Goal: Register for event/course

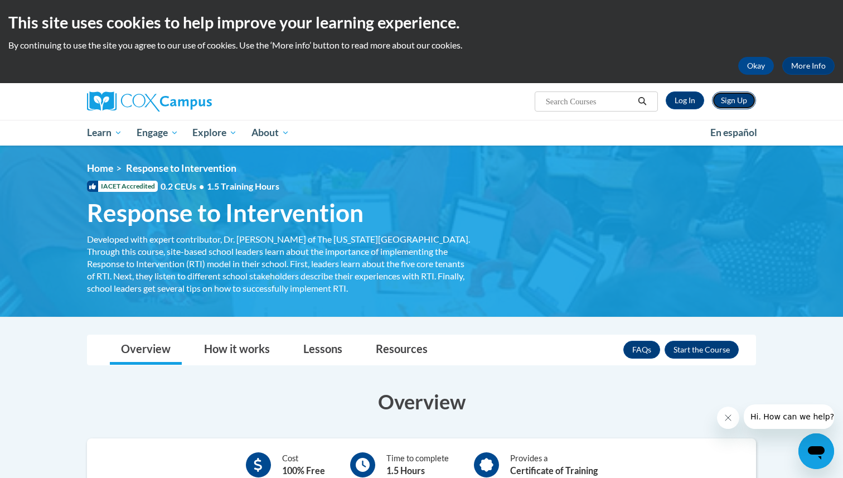
click at [736, 97] on link "Sign Up" at bounding box center [734, 100] width 44 height 18
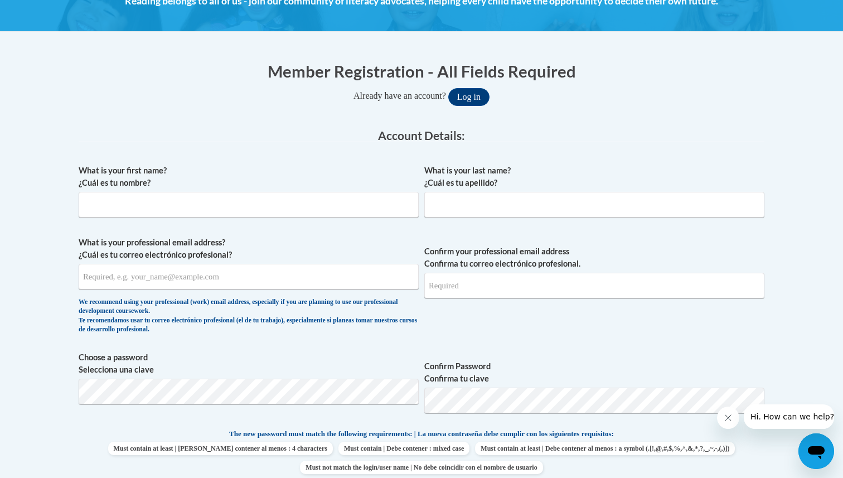
scroll to position [181, 0]
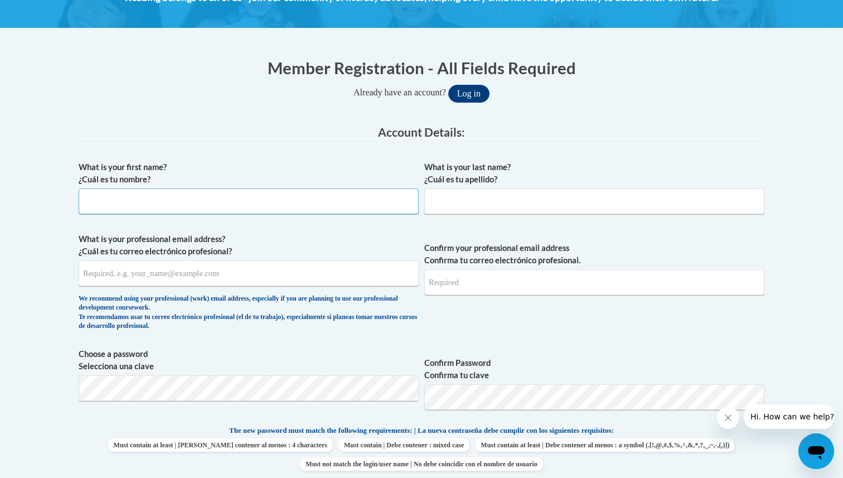
click at [210, 195] on input "What is your first name? ¿Cuál es tu nombre?" at bounding box center [249, 201] width 340 height 26
type input "Sydney"
type input "Chancey"
type input "sydneychancey05@gmail.com"
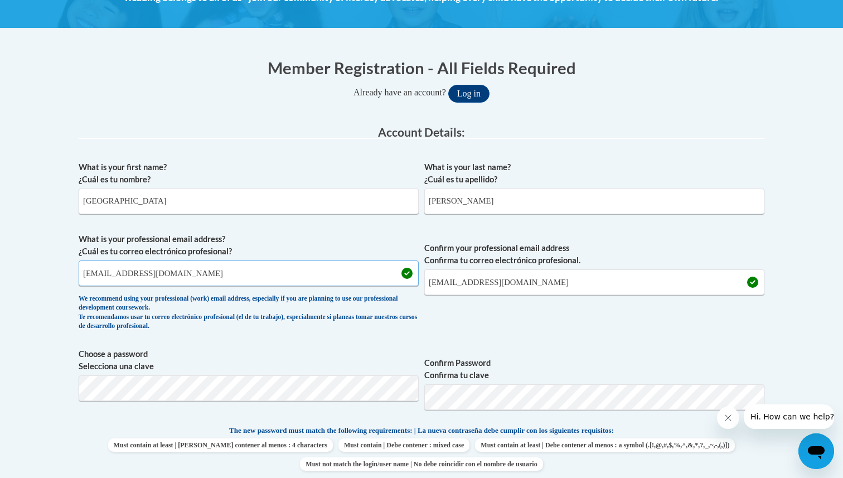
click at [159, 276] on input "sydneychancey05@gmail.com" at bounding box center [249, 273] width 340 height 26
type input "sachan3838@ung.edu"
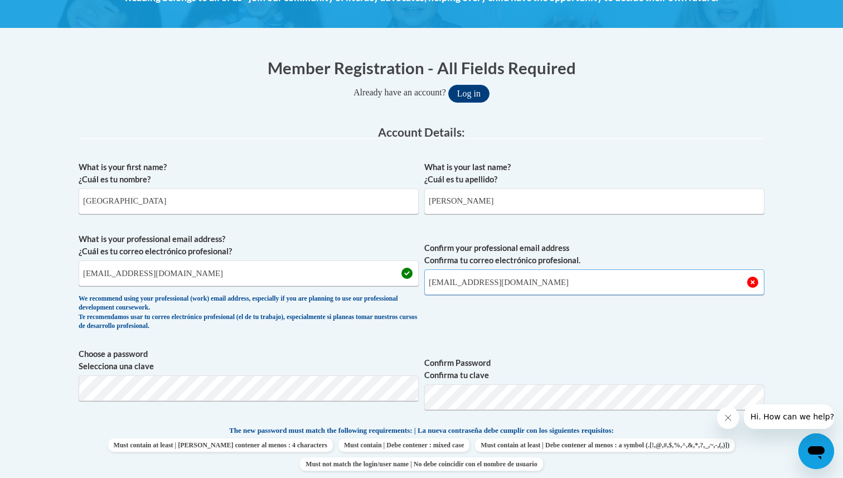
click at [485, 283] on input "sydneychancey05@gmail.com" at bounding box center [594, 282] width 340 height 26
type input "sachan3838@ung.edu"
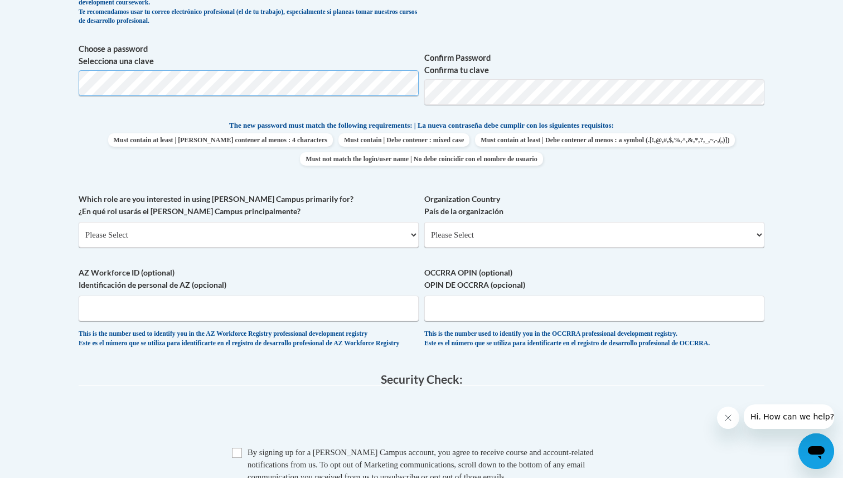
scroll to position [504, 0]
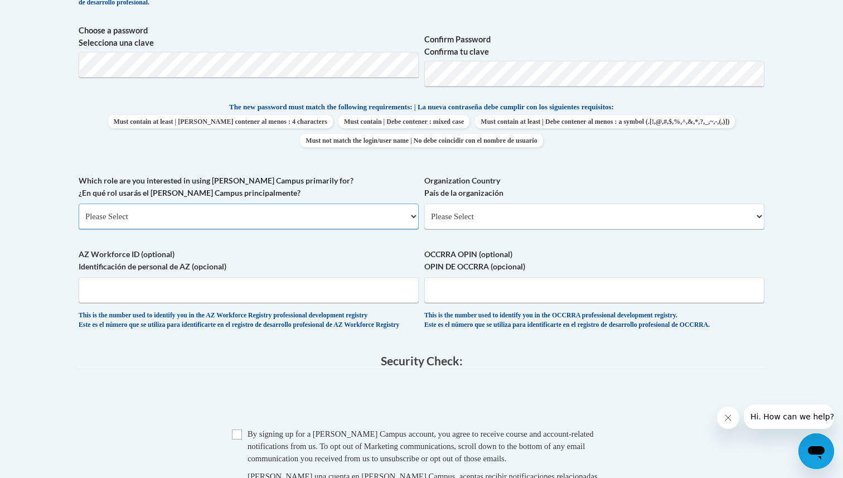
click at [186, 211] on select "Please Select College/University | Colegio/Universidad Community/Nonprofit Part…" at bounding box center [249, 216] width 340 height 26
select select "5a18ea06-2b54-4451-96f2-d152daf9eac5"
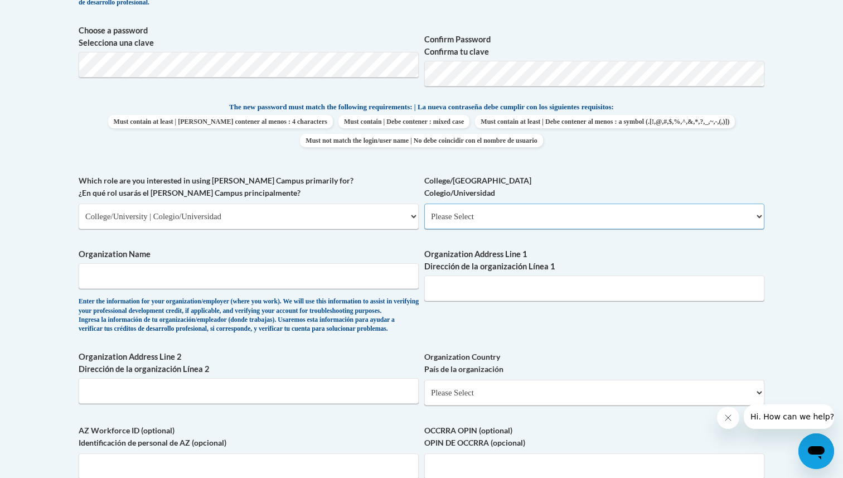
click at [478, 212] on select "Please Select College/University Staff | Empleado universitario College/Univers…" at bounding box center [594, 216] width 340 height 26
select select "99b32b07-cffc-426c-8bf6-0cd77760d84b"
click at [225, 280] on input "Organization Name" at bounding box center [249, 276] width 340 height 26
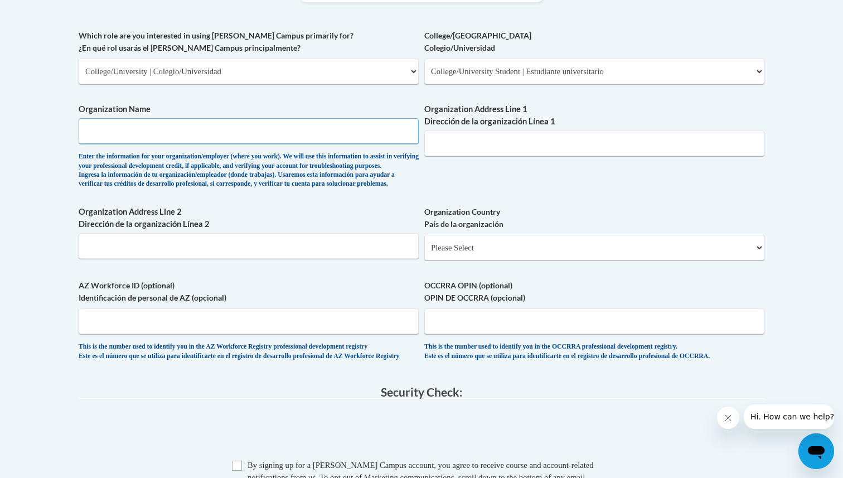
scroll to position [633, 0]
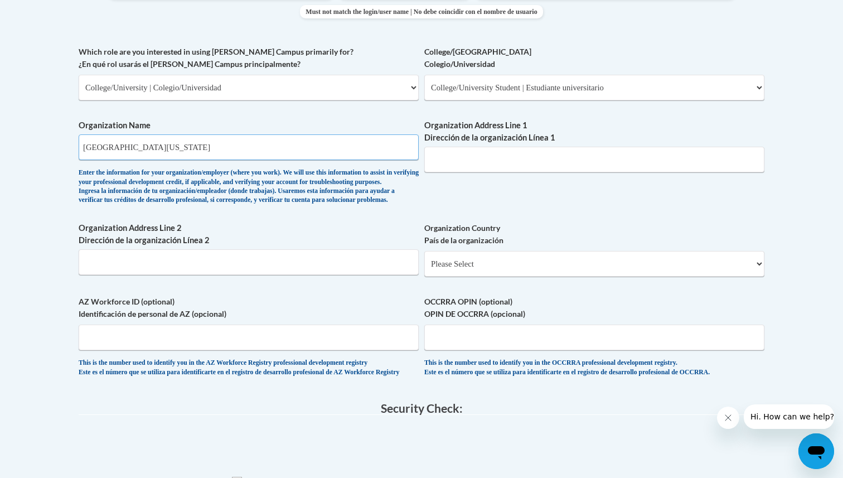
type input "University of North Georgia"
click at [468, 157] on input "Organization Address Line 1 Dirección de la organización Línea 1" at bounding box center [594, 160] width 340 height 26
paste input "82 College Cir, Dahlonega, GA 30597"
drag, startPoint x: 566, startPoint y: 157, endPoint x: 483, endPoint y: 163, distance: 82.7
click at [483, 163] on input "82 College Cir, Dahlonega, GA 30597" at bounding box center [594, 160] width 340 height 26
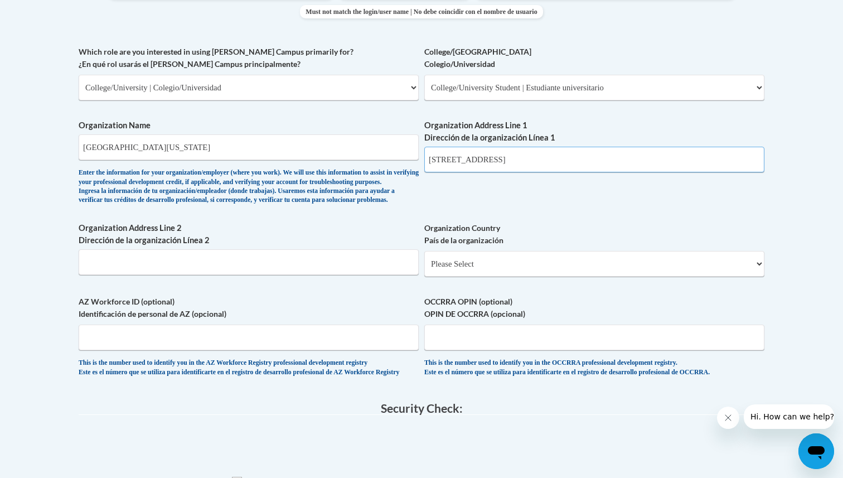
click at [571, 161] on input "82 College Cir, Dahlonega, GA 30597" at bounding box center [594, 160] width 340 height 26
drag, startPoint x: 570, startPoint y: 161, endPoint x: 494, endPoint y: 163, distance: 75.8
click at [494, 163] on input "82 College Cir, Dahlonega, GA 30597" at bounding box center [594, 160] width 340 height 26
type input "82 College Cir"
click at [198, 275] on input "Organization Address Line 2 Dirección de la organización Línea 2" at bounding box center [249, 262] width 340 height 26
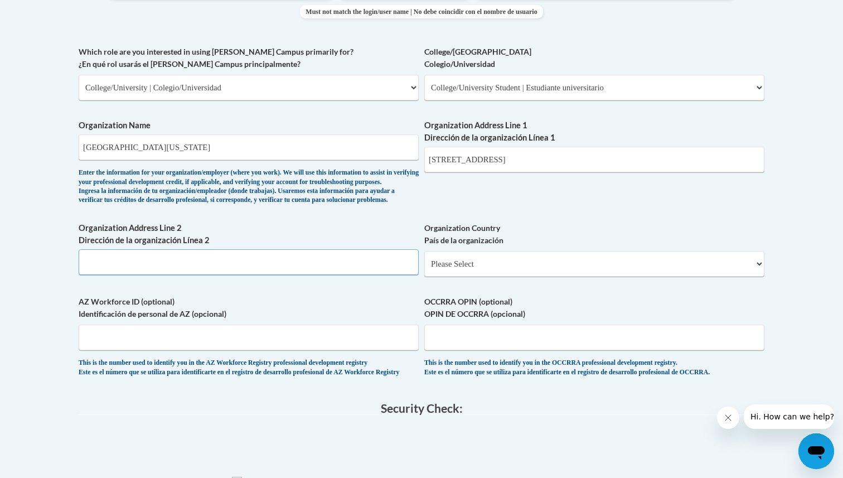
paste input "82 College Cir, Dahlonega, GA 30597"
drag, startPoint x: 137, startPoint y: 279, endPoint x: 77, endPoint y: 281, distance: 59.1
click at [77, 281] on div "Member Registration - All Fields Required Already have an account? Log in Prefe…" at bounding box center [421, 116] width 702 height 1046
click at [91, 275] on input "82 College Cir, Dahlonega, GA 30597" at bounding box center [249, 262] width 340 height 26
drag, startPoint x: 137, startPoint y: 281, endPoint x: 82, endPoint y: 280, distance: 54.6
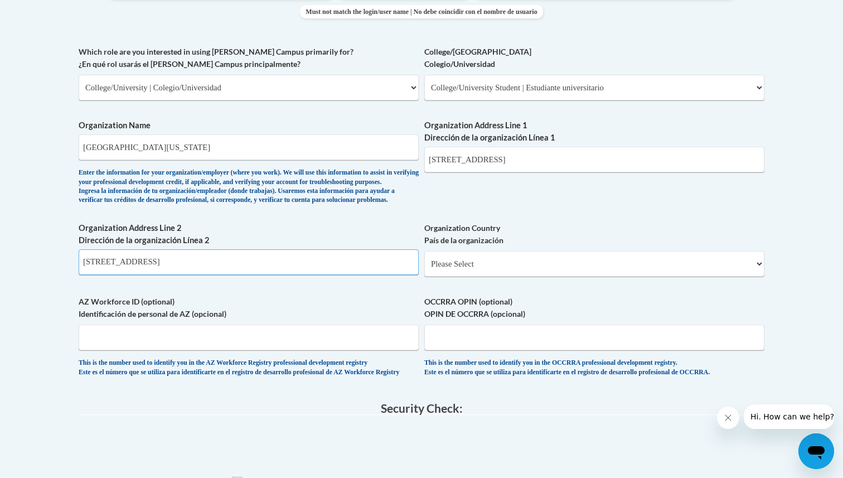
click at [82, 275] on input "82 College Cir, Dahlonega, GA 30597" at bounding box center [249, 262] width 340 height 26
type input "Dahlonega, GA 30597"
click at [454, 276] on select "Please Select United States | Estados Unidos Outside of the United States | Fue…" at bounding box center [594, 264] width 340 height 26
select select "ad49bcad-a171-4b2e-b99c-48b446064914"
select select
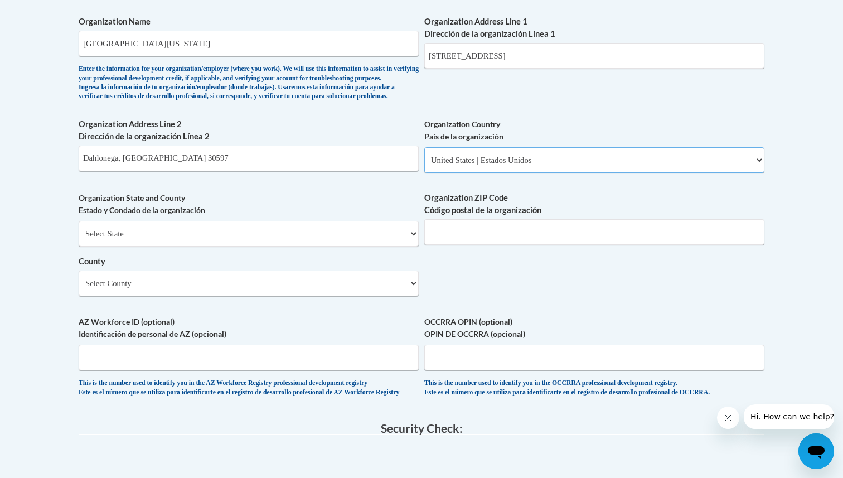
scroll to position [745, 0]
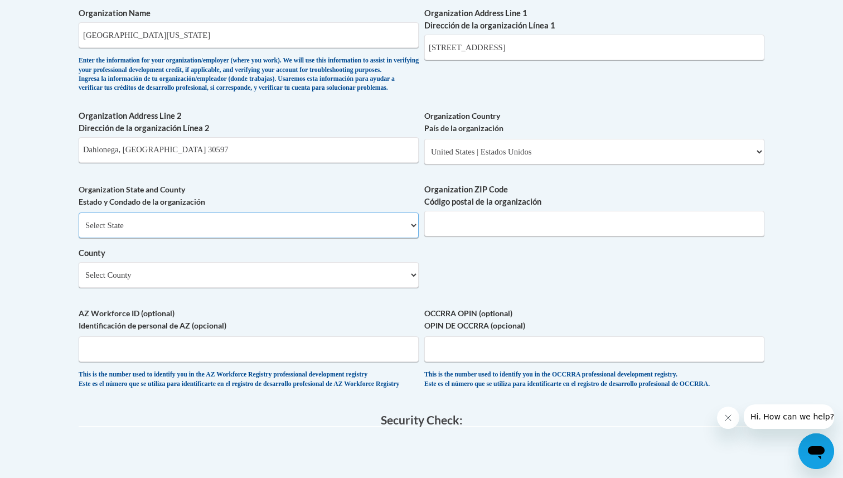
click at [158, 238] on select "Select State Alabama Alaska Arizona Arkansas California Colorado Connecticut De…" at bounding box center [249, 225] width 340 height 26
select select "Georgia"
click at [489, 44] on input "82 College Cir" at bounding box center [594, 48] width 340 height 26
click at [104, 163] on input "Dahlonega, GA 30597" at bounding box center [249, 150] width 340 height 26
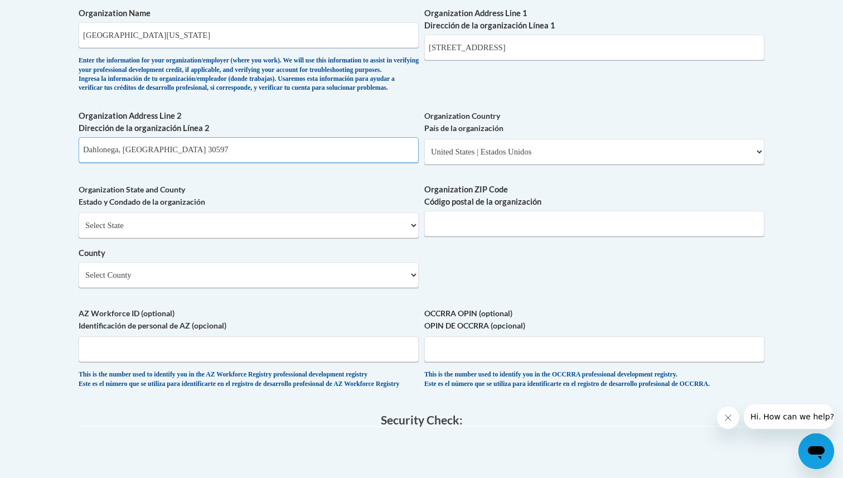
click at [104, 163] on input "Dahlonega, GA 30597" at bounding box center [249, 150] width 340 height 26
click at [439, 47] on input "82 College Cir" at bounding box center [594, 48] width 340 height 26
paste input ", Dahlonega, GA 30597"
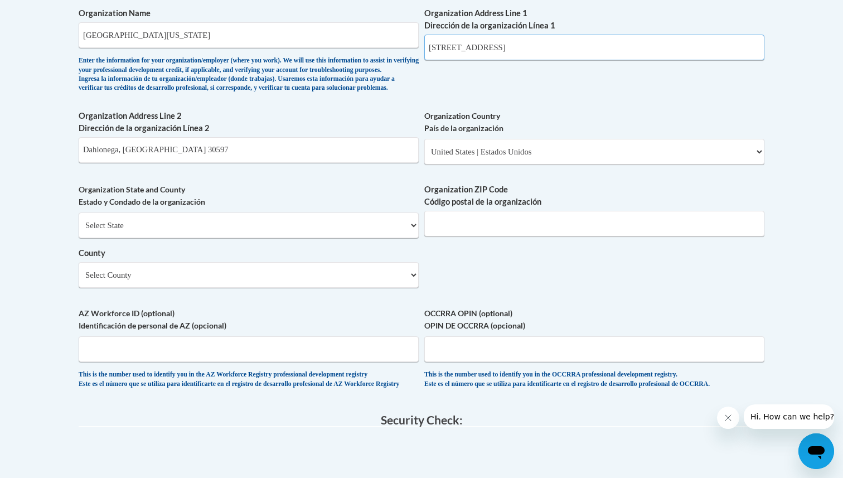
type input "82 College Cir, Dahlonega, GA 30597"
click at [138, 163] on input "Dahlonega, GA 30597" at bounding box center [249, 150] width 340 height 26
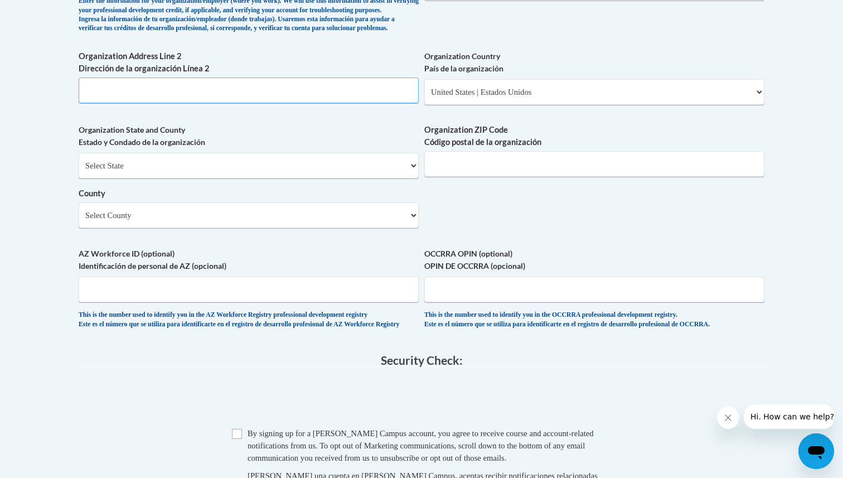
scroll to position [829, 0]
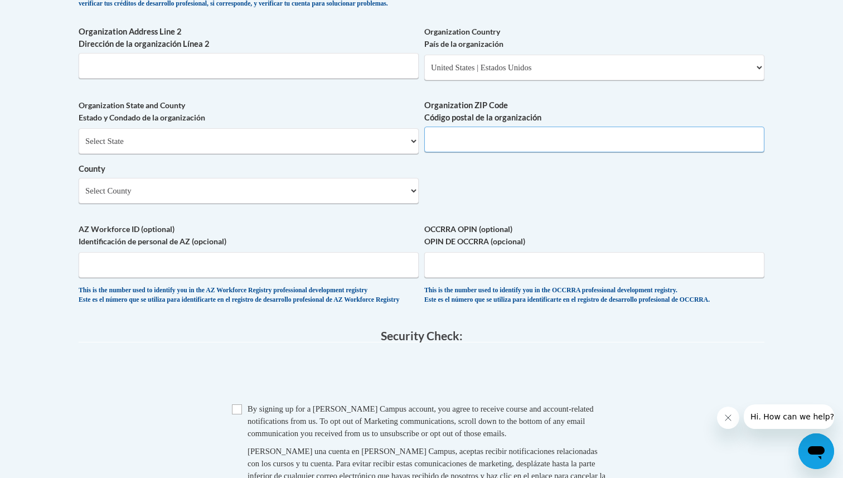
click at [447, 152] on input "Organization ZIP Code Código postal de la organización" at bounding box center [594, 139] width 340 height 26
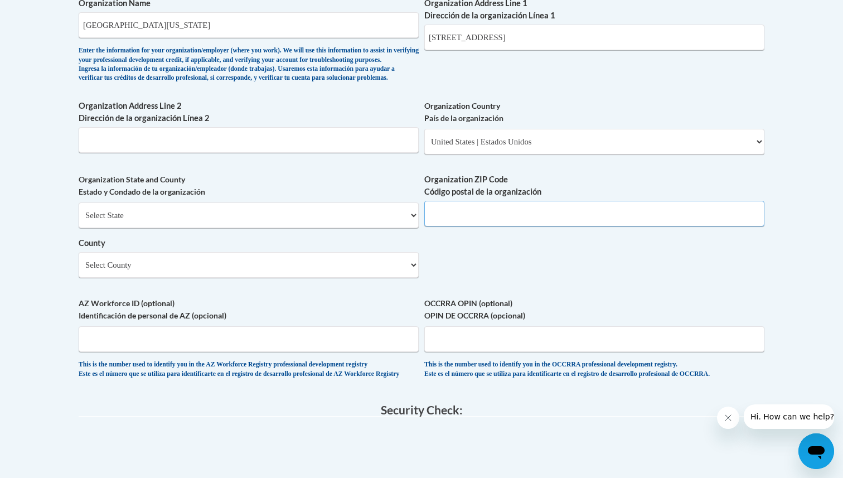
scroll to position [754, 0]
click at [451, 227] on input "Organization ZIP Code Código postal de la organización" at bounding box center [594, 215] width 340 height 26
type input "30597"
click at [210, 353] on input "AZ Workforce ID (optional) Identificación de personal de AZ (opcional)" at bounding box center [249, 340] width 340 height 26
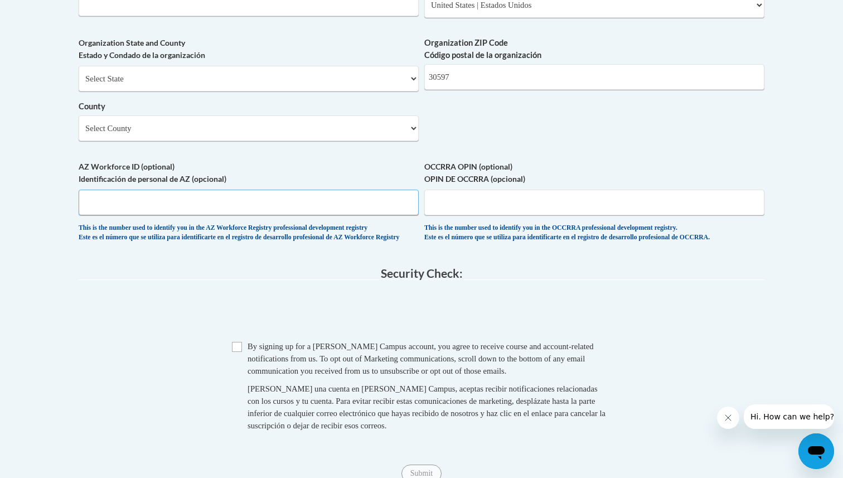
scroll to position [895, 0]
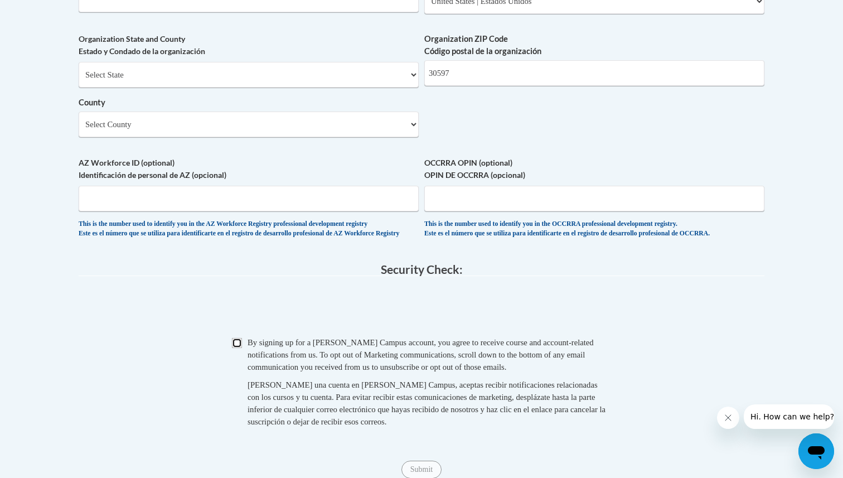
click at [236, 348] on input "Checkbox" at bounding box center [237, 343] width 10 height 10
checkbox input "true"
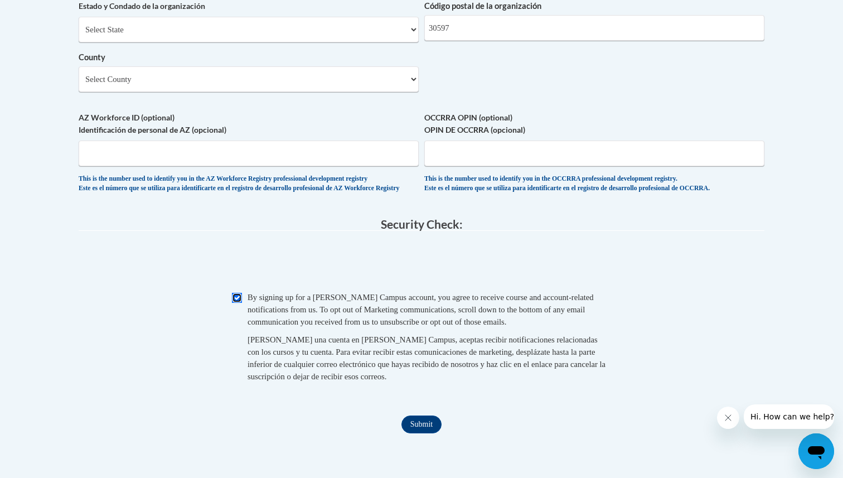
scroll to position [944, 0]
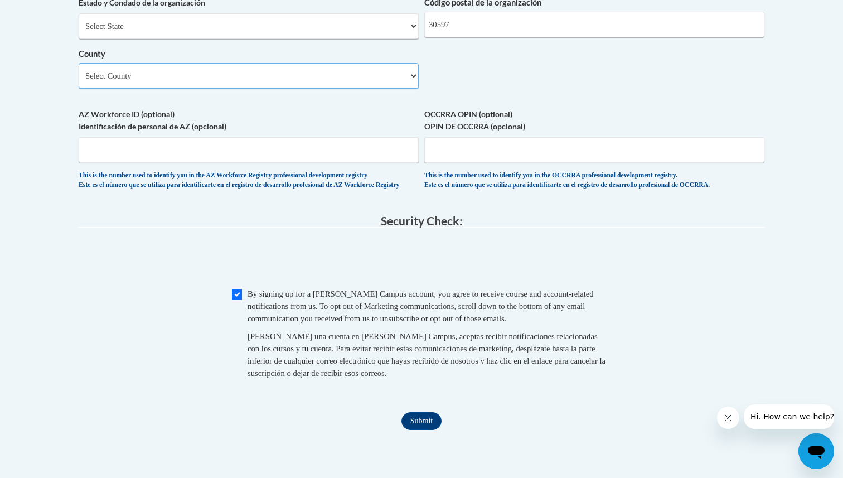
click at [202, 89] on select "Select County Appling Atkinson Bacon Baker Baldwin Banks Barrow Bartow Ben Hill…" at bounding box center [249, 76] width 340 height 26
click at [135, 89] on select "Select County Appling Atkinson Bacon Baker Baldwin Banks Barrow Bartow Ben Hill…" at bounding box center [249, 76] width 340 height 26
select select "Lumpkin"
click at [420, 430] on input "Submit" at bounding box center [421, 421] width 40 height 18
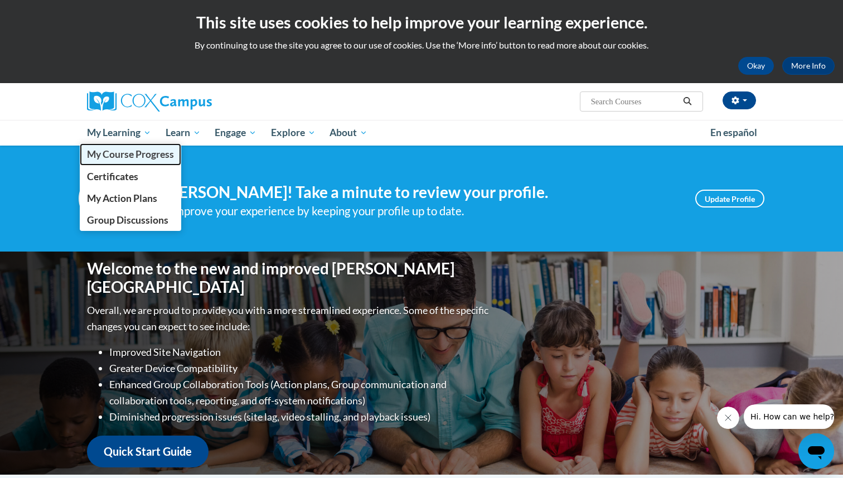
click at [120, 155] on span "My Course Progress" at bounding box center [130, 154] width 87 height 12
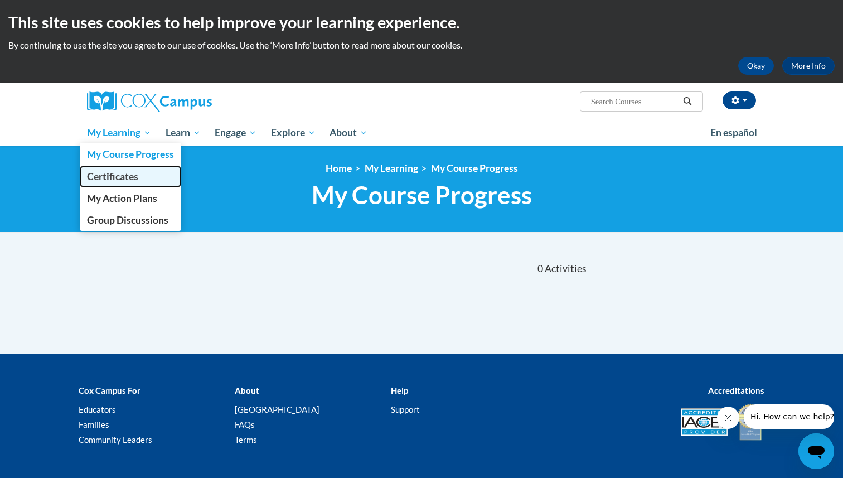
click at [118, 173] on span "Certificates" at bounding box center [112, 177] width 51 height 12
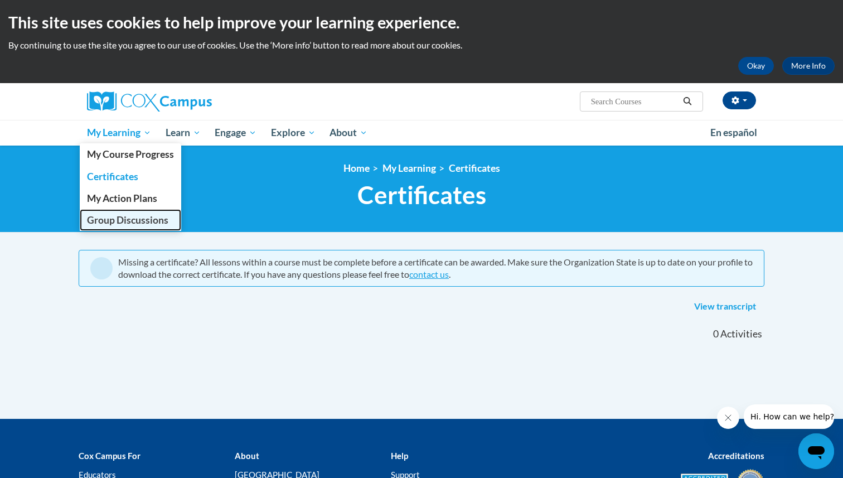
click at [135, 221] on span "Group Discussions" at bounding box center [127, 220] width 81 height 12
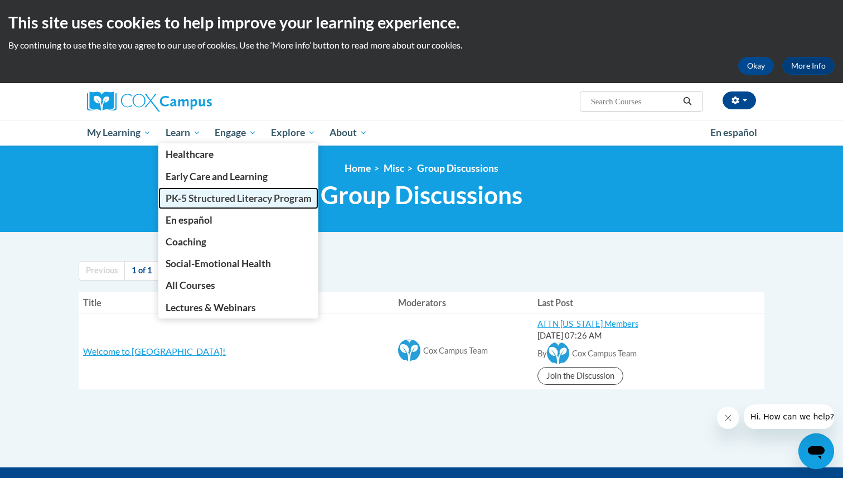
click at [200, 195] on span "PK-5 Structured Literacy Program" at bounding box center [238, 198] width 146 height 12
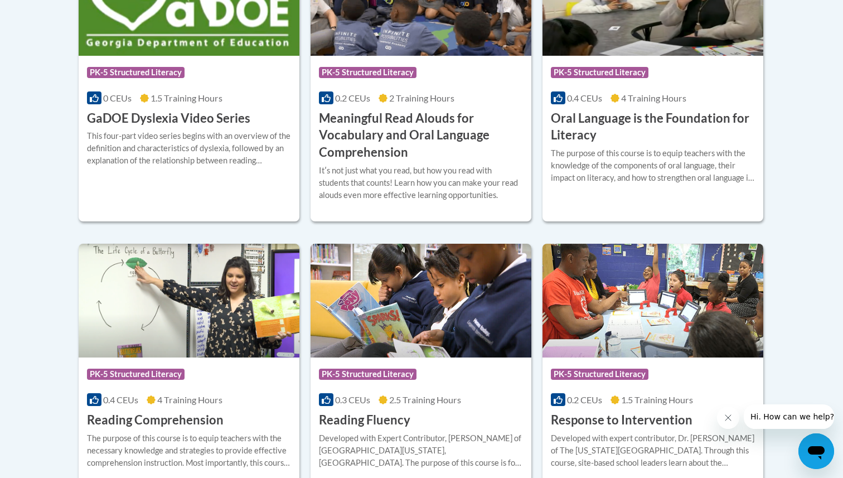
scroll to position [947, 0]
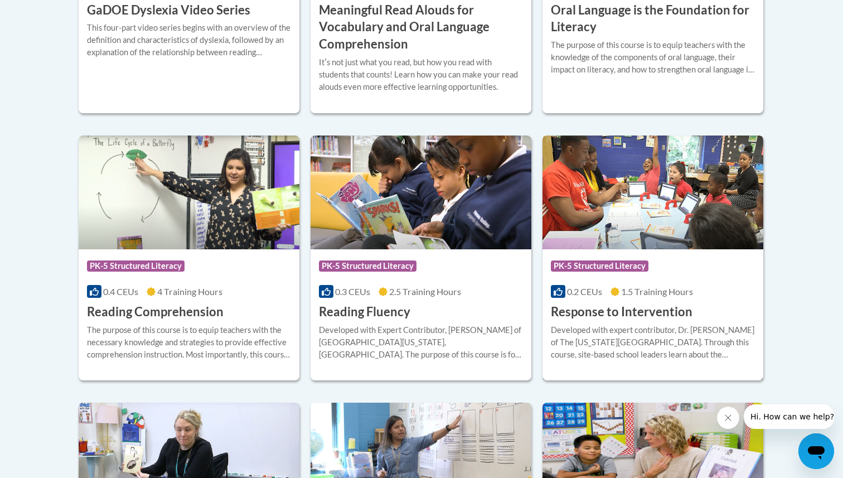
click at [612, 305] on h3 "Response to Intervention" at bounding box center [622, 311] width 142 height 17
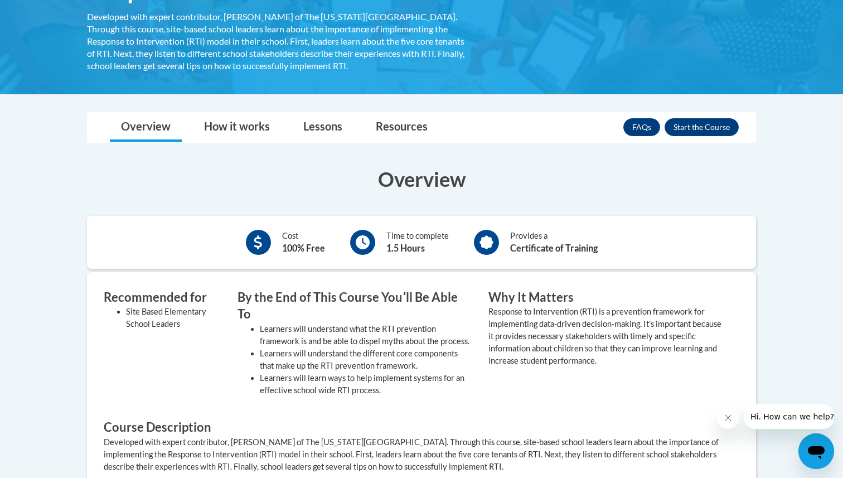
scroll to position [220, 0]
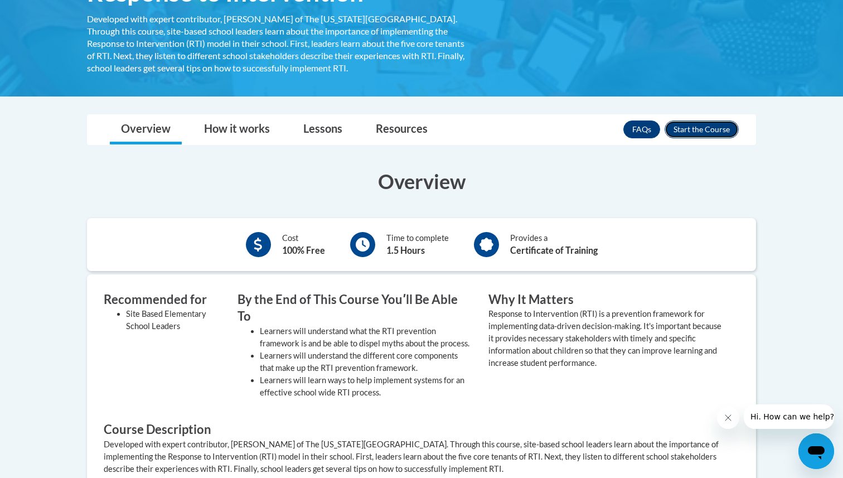
click at [692, 129] on button "Enroll" at bounding box center [701, 129] width 74 height 18
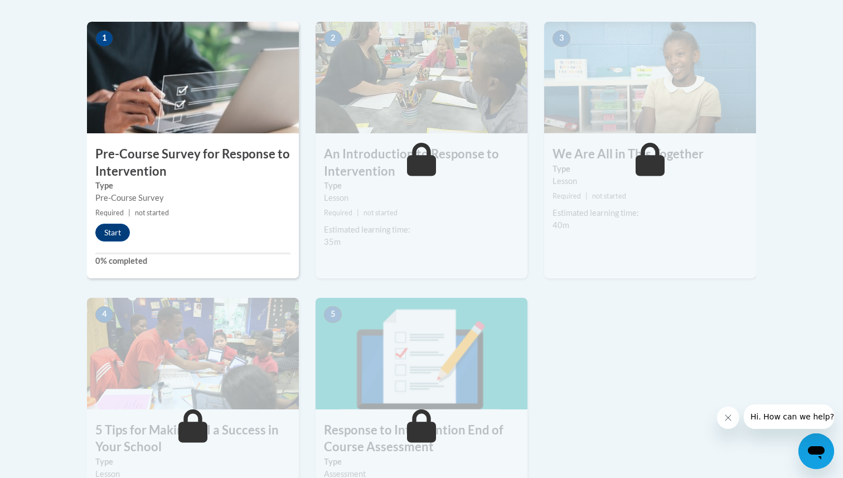
scroll to position [352, 0]
click at [110, 235] on button "Start" at bounding box center [112, 233] width 35 height 18
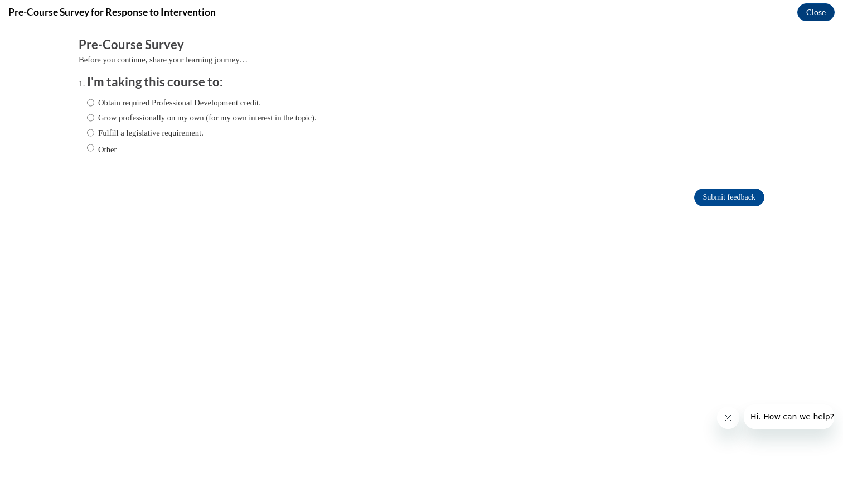
scroll to position [0, 0]
click at [90, 103] on input "Obtain required Professional Development credit." at bounding box center [90, 102] width 7 height 12
radio input "true"
click at [709, 194] on input "Submit feedback" at bounding box center [729, 197] width 70 height 18
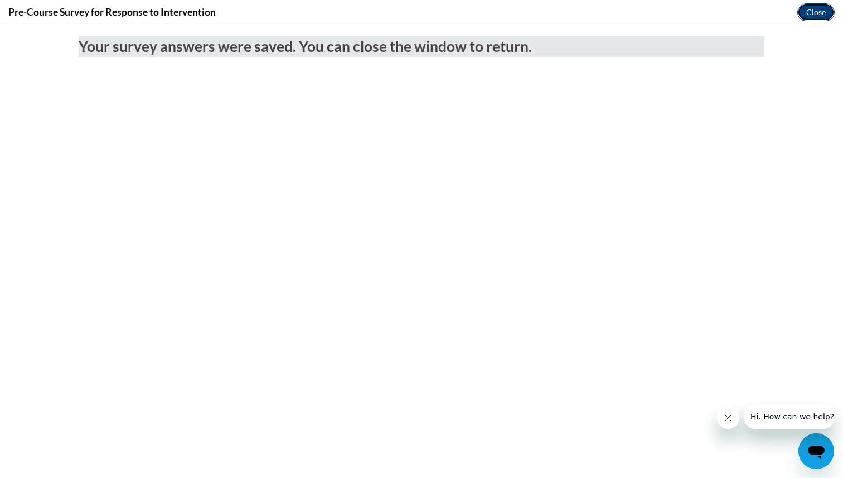
click at [814, 17] on button "Close" at bounding box center [815, 12] width 37 height 18
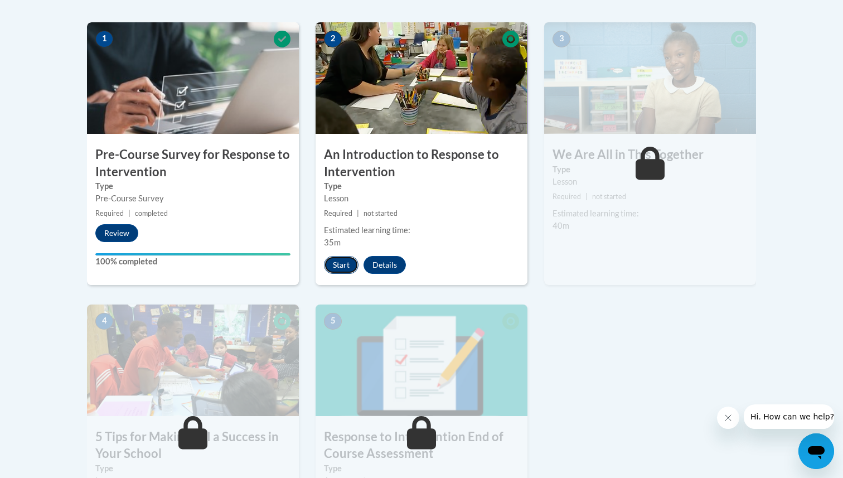
click at [342, 265] on button "Start" at bounding box center [341, 265] width 35 height 18
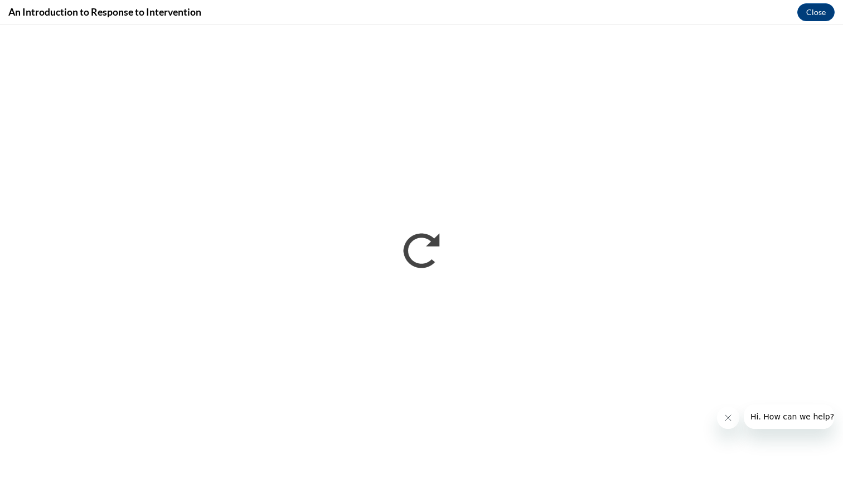
click at [732, 418] on button "Close message from company" at bounding box center [728, 417] width 22 height 22
